Goal: Find specific fact: Find specific fact

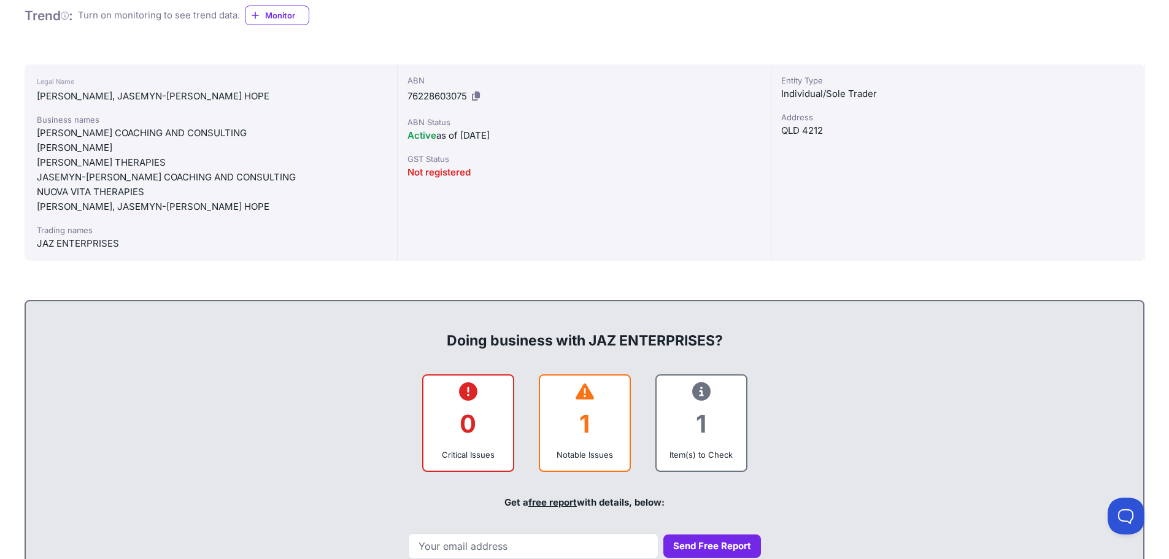
scroll to position [245, 0]
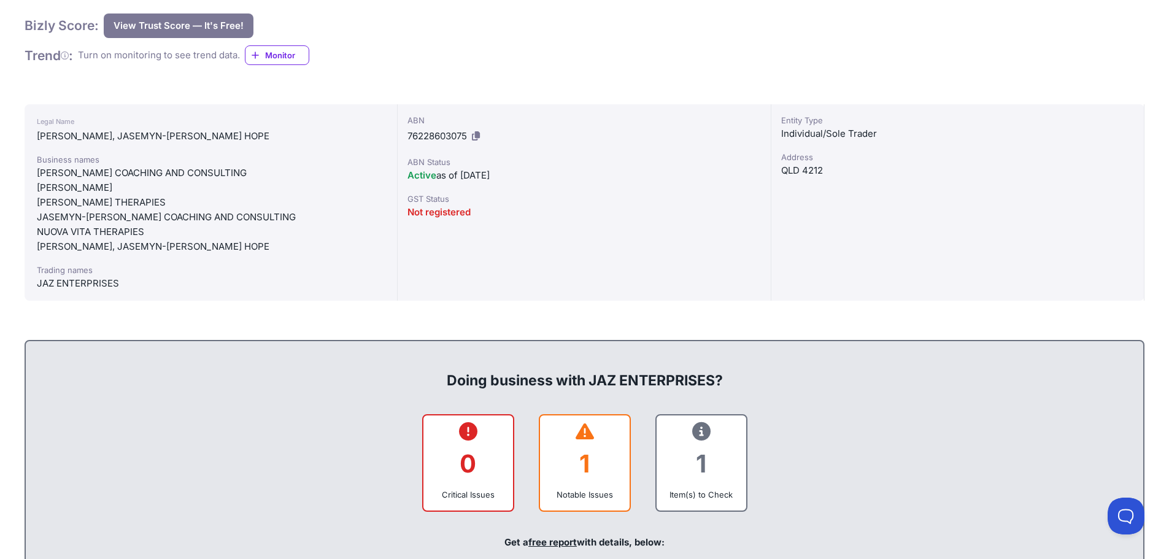
click at [479, 135] on icon at bounding box center [476, 135] width 8 height 9
drag, startPoint x: 191, startPoint y: 247, endPoint x: 760, endPoint y: 251, distance: 569.5
click at [760, 251] on div "ABN 76228603075 ABN Status Active as of [DATE] GST Status Not registered" at bounding box center [584, 202] width 373 height 196
drag, startPoint x: 759, startPoint y: 251, endPoint x: 684, endPoint y: 268, distance: 76.8
click at [759, 249] on div "ABN 76228603075 ABN Status Active as of [DATE] GST Status Not registered" at bounding box center [584, 202] width 373 height 196
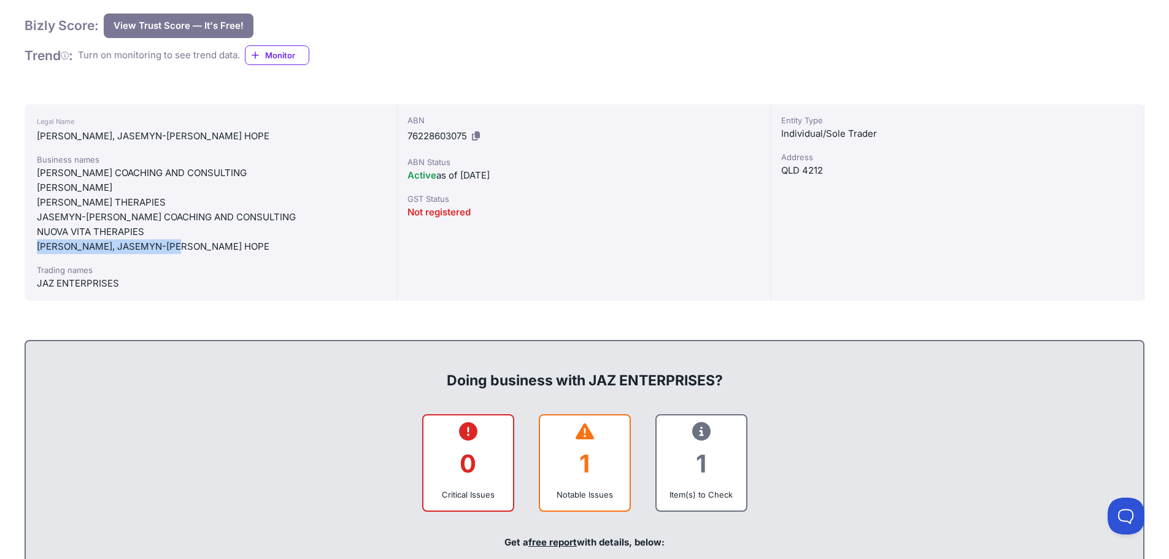
drag, startPoint x: 191, startPoint y: 247, endPoint x: 27, endPoint y: 245, distance: 163.9
click at [27, 245] on div "Legal Name [PERSON_NAME], [PERSON_NAME]-[PERSON_NAME] HOPE Business names [PERS…" at bounding box center [211, 202] width 373 height 196
copy div "[PERSON_NAME], JASEMYN-[PERSON_NAME] HOPE"
drag, startPoint x: 148, startPoint y: 228, endPoint x: 39, endPoint y: 231, distance: 109.3
click at [39, 231] on div "NUOVA VITA THERAPIES" at bounding box center [211, 232] width 348 height 15
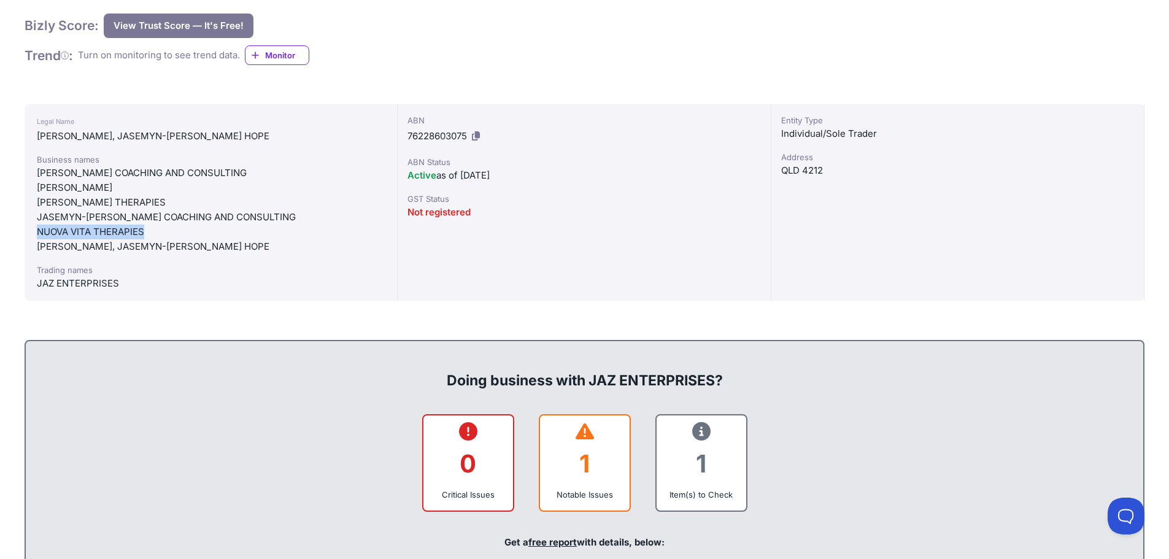
copy div "NUOVA VITA THERAPIES"
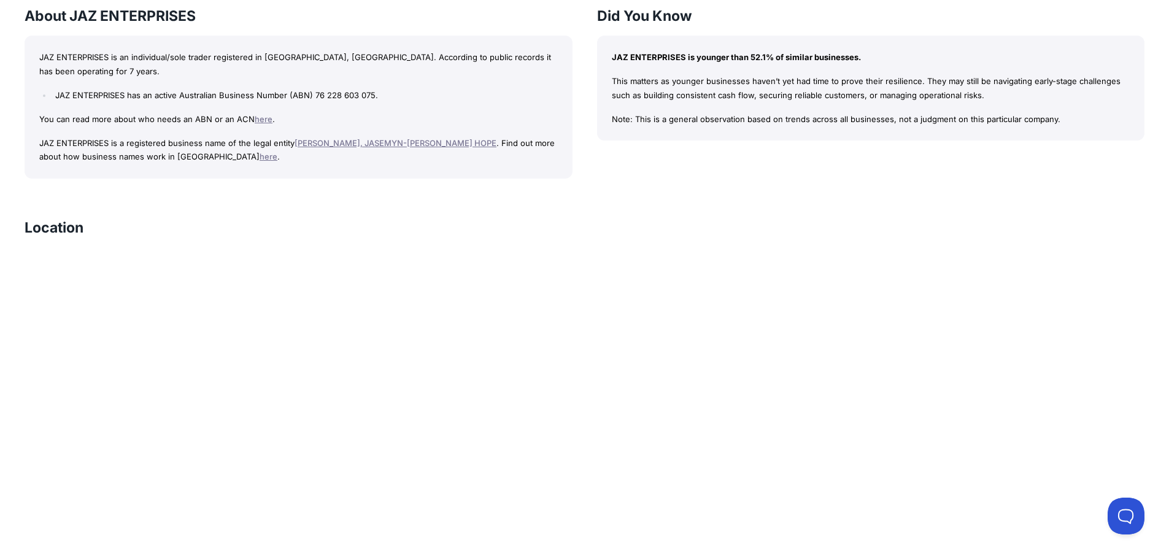
scroll to position [1227, 0]
